Goal: Navigation & Orientation: Go to known website

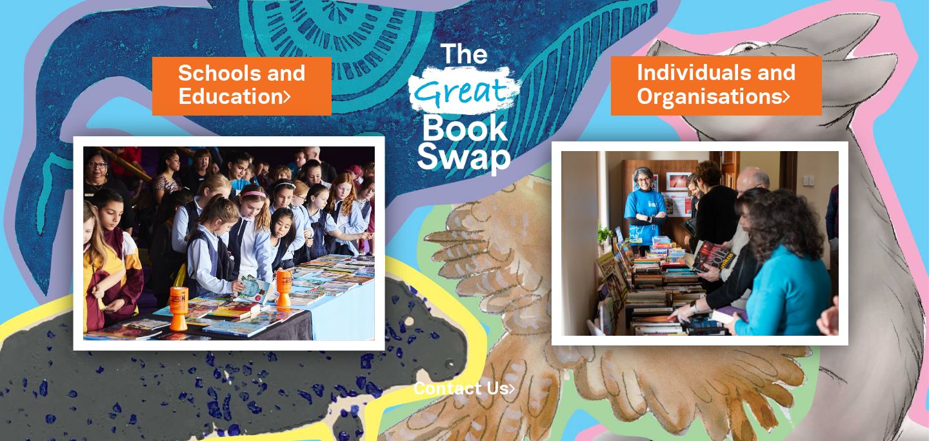
click at [328, 203] on img at bounding box center [230, 243] width 312 height 214
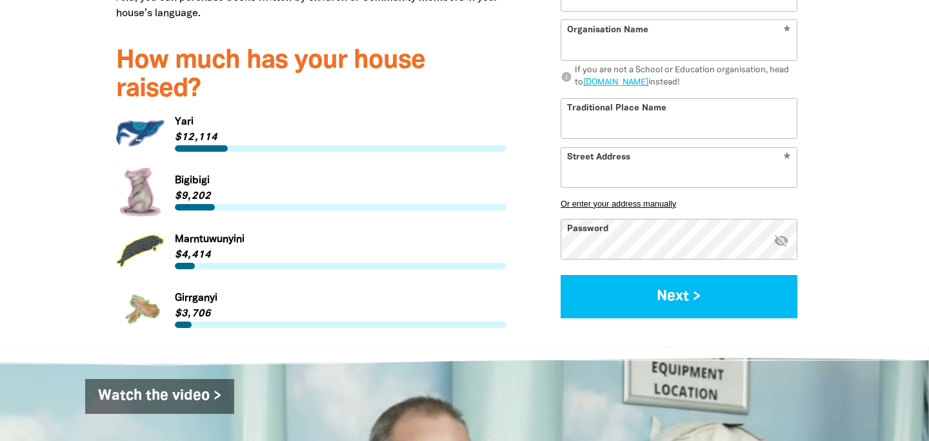
scroll to position [1759, 0]
